Goal: Check status: Check status

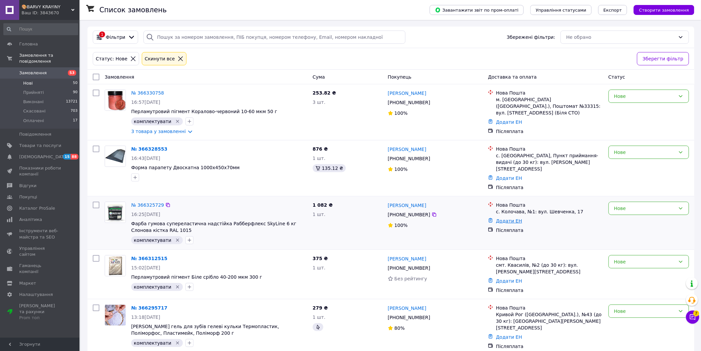
click at [510, 218] on link "Додати ЕН" at bounding box center [509, 220] width 26 height 5
click at [474, 244] on input "Додати ЕН" at bounding box center [469, 241] width 89 height 13
paste input "20451269217131"
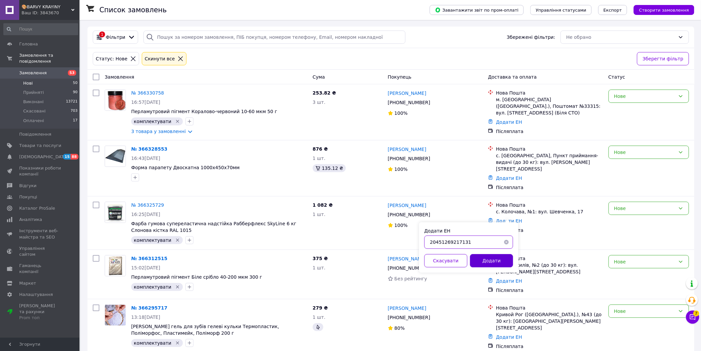
type input "20451269217131"
click at [492, 261] on button "Додати" at bounding box center [491, 260] width 43 height 13
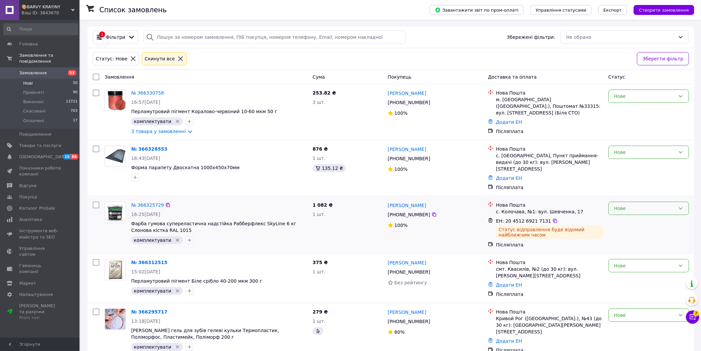
click at [629, 205] on div "Нове" at bounding box center [644, 207] width 61 height 7
click at [616, 216] on li "Прийнято" at bounding box center [649, 217] width 80 height 12
click at [143, 151] on link "№ 366328553" at bounding box center [149, 148] width 36 height 5
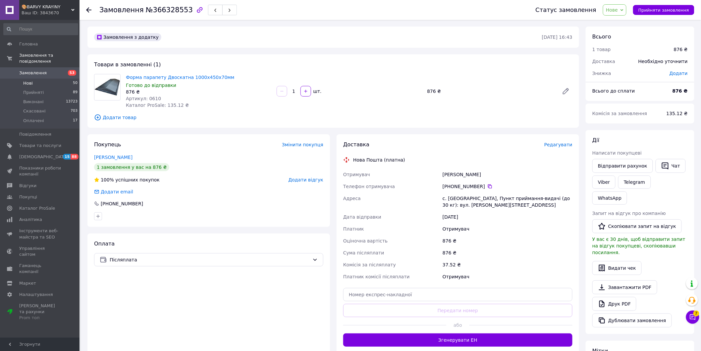
click at [39, 79] on li "Нові 50" at bounding box center [41, 83] width 82 height 9
